Goal: Contribute content

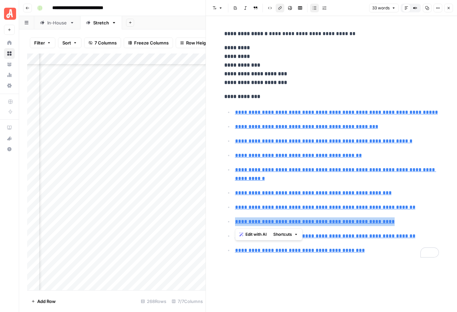
scroll to position [2676, 119]
type input "[URL][DOMAIN_NAME]"
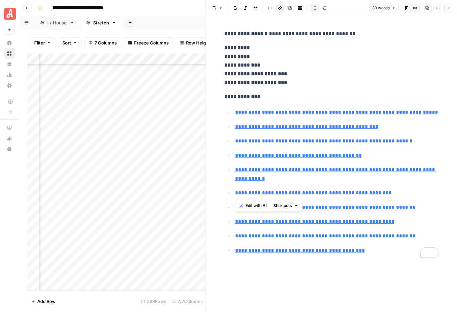
click at [448, 8] on icon "button" at bounding box center [448, 8] width 2 height 2
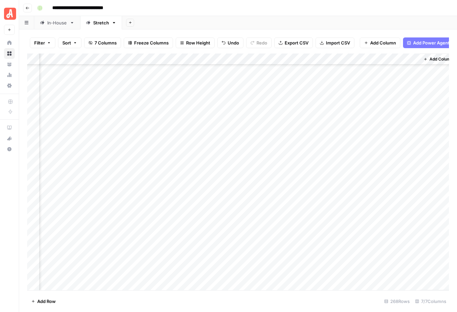
scroll to position [2676, 0]
click at [383, 183] on div "Add Column" at bounding box center [237, 172] width 421 height 237
click at [405, 184] on div "Add Column" at bounding box center [237, 172] width 421 height 237
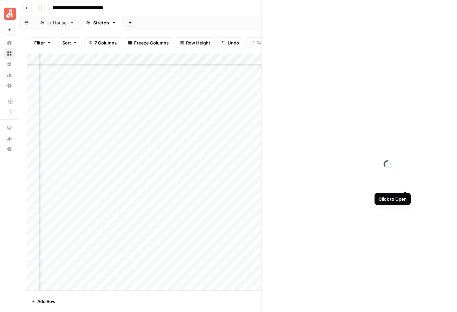
scroll to position [2676, 117]
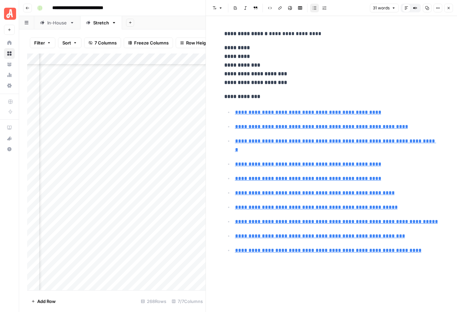
type input "[URL][DOMAIN_NAME]"
type input "[URL][DOMAIN_NAME][PERSON_NAME]"
drag, startPoint x: 224, startPoint y: 97, endPoint x: 424, endPoint y: 246, distance: 249.7
click at [424, 246] on div "**********" at bounding box center [331, 144] width 222 height 234
copy div "**********"
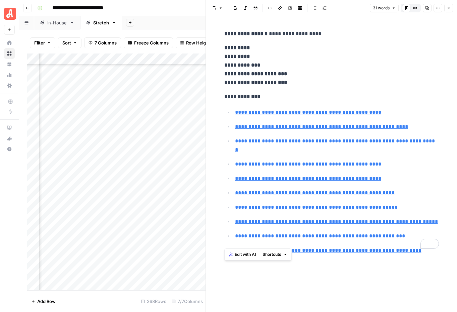
click at [446, 8] on icon "button" at bounding box center [448, 8] width 4 height 4
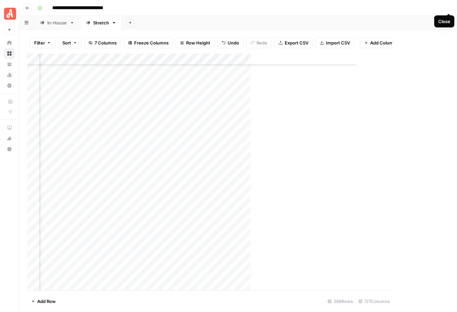
scroll to position [2676, 111]
